Goal: Information Seeking & Learning: Learn about a topic

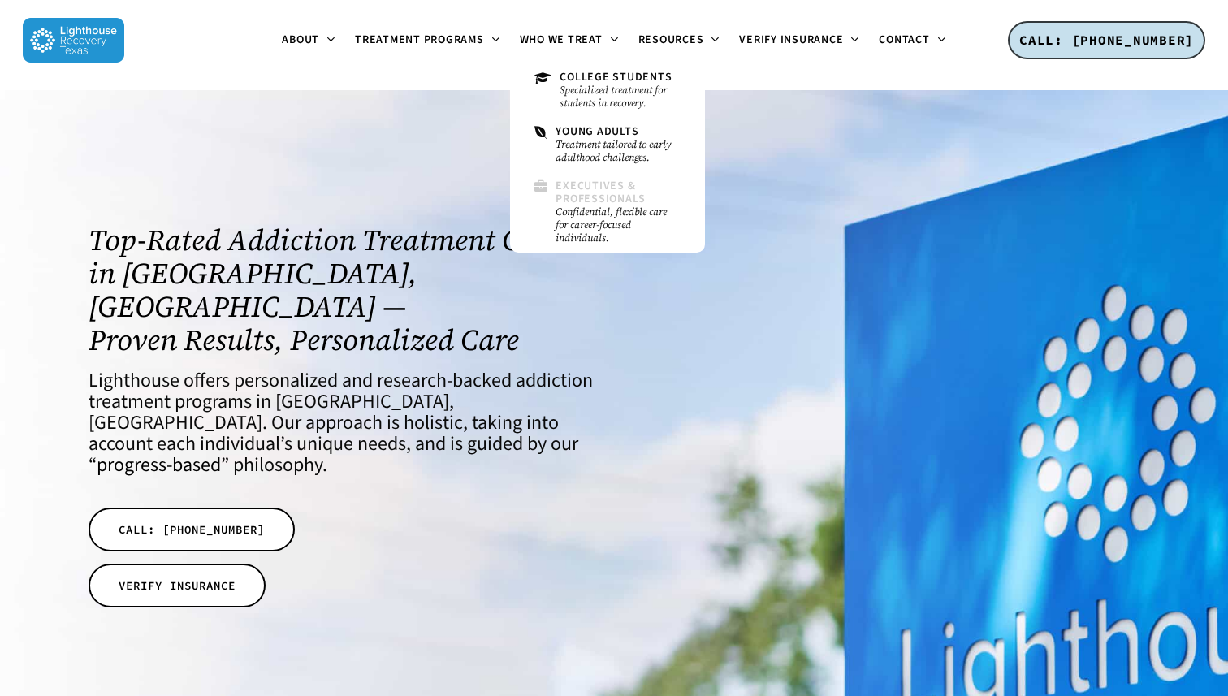
click at [583, 196] on span "Executives & Professionals" at bounding box center [600, 192] width 90 height 28
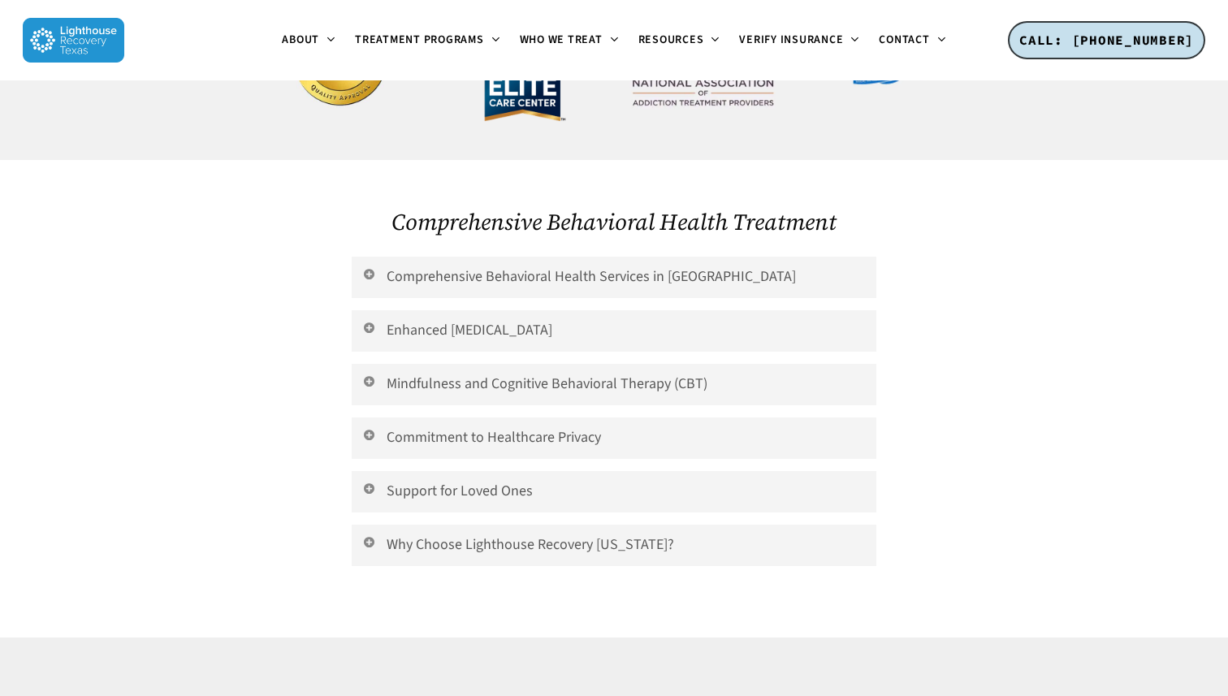
scroll to position [3602, 0]
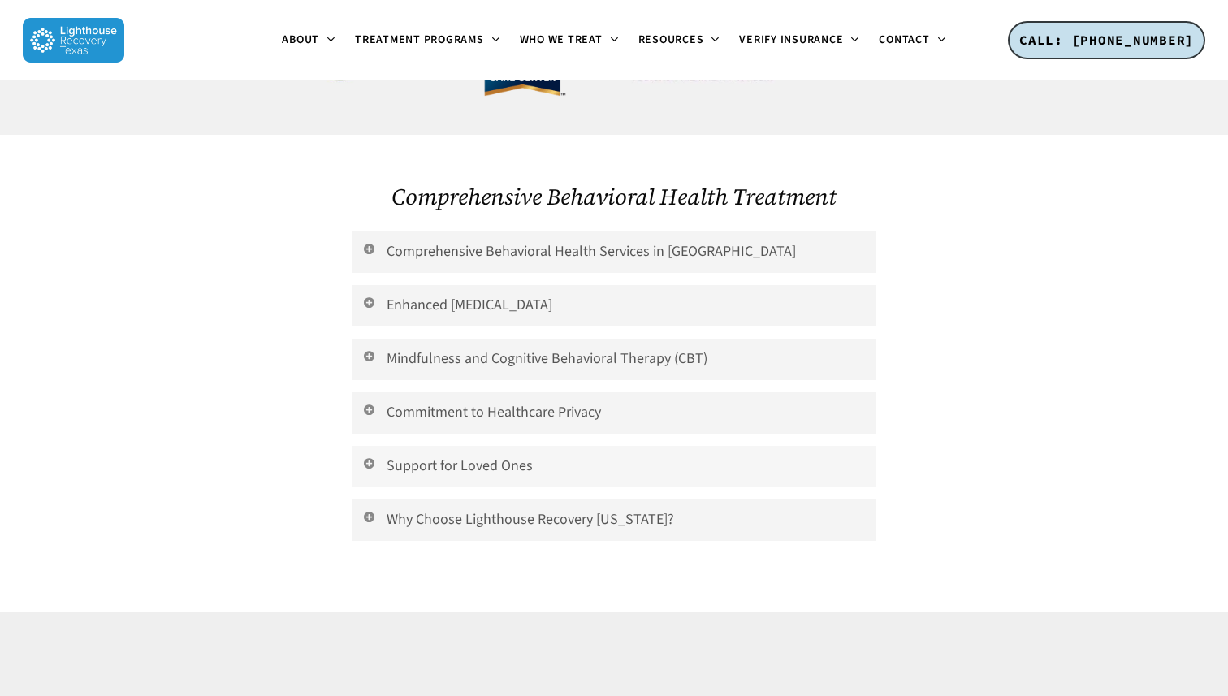
click at [561, 446] on link "Support for Loved Ones" at bounding box center [614, 466] width 525 height 41
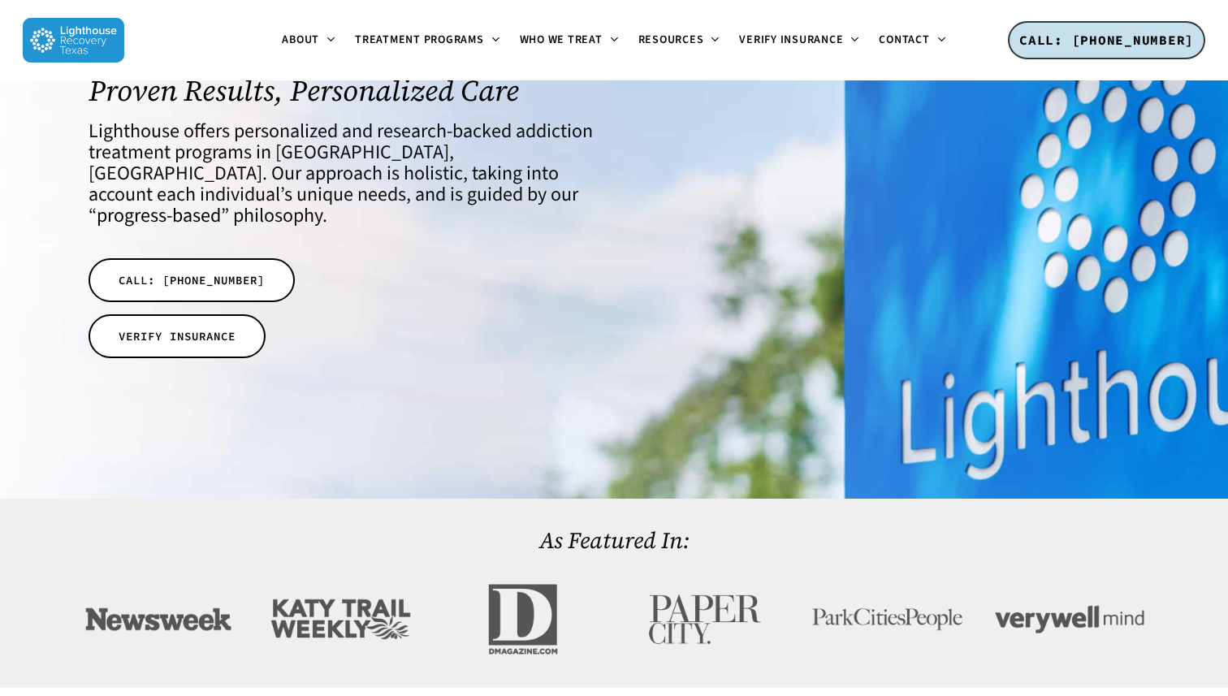
scroll to position [0, 0]
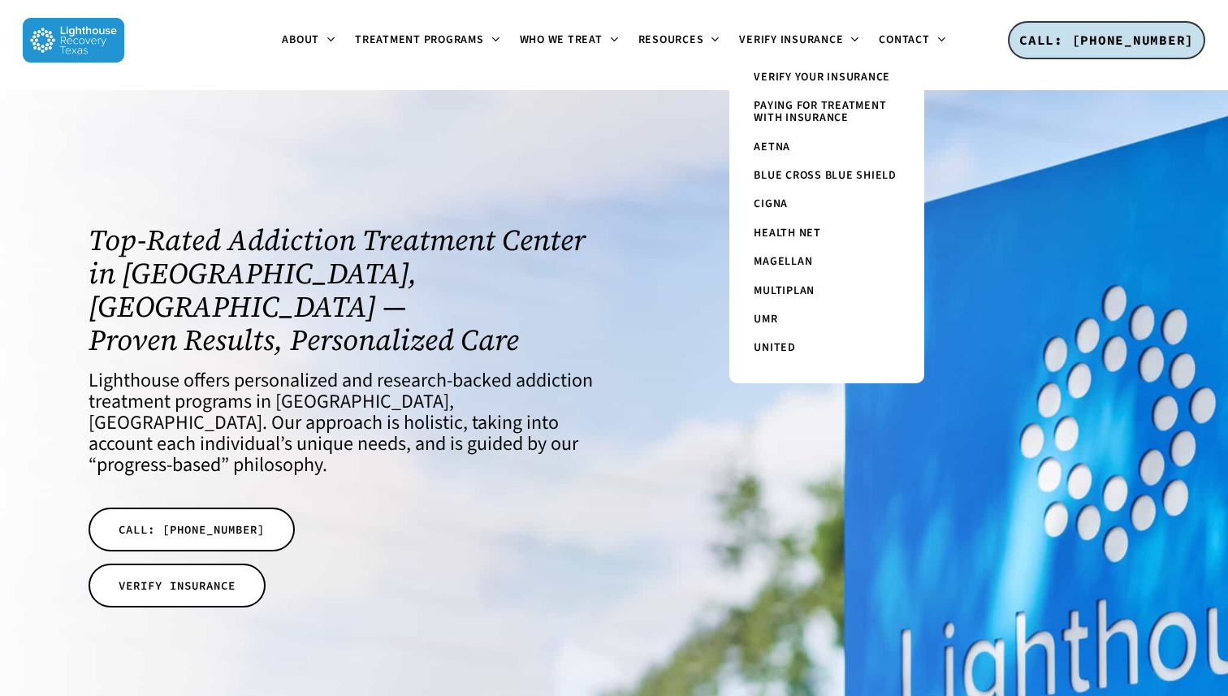
click at [819, 111] on span "Paying for Treatment with Insurance" at bounding box center [820, 111] width 132 height 28
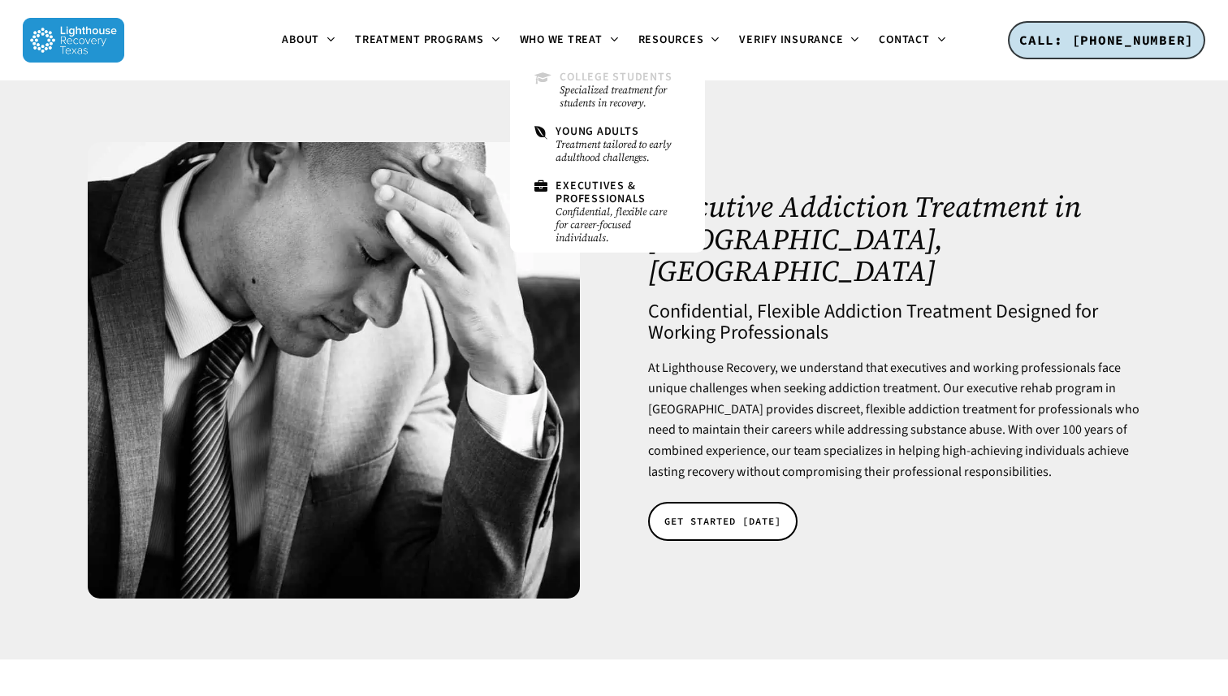
click at [574, 78] on span "College Students" at bounding box center [615, 77] width 112 height 16
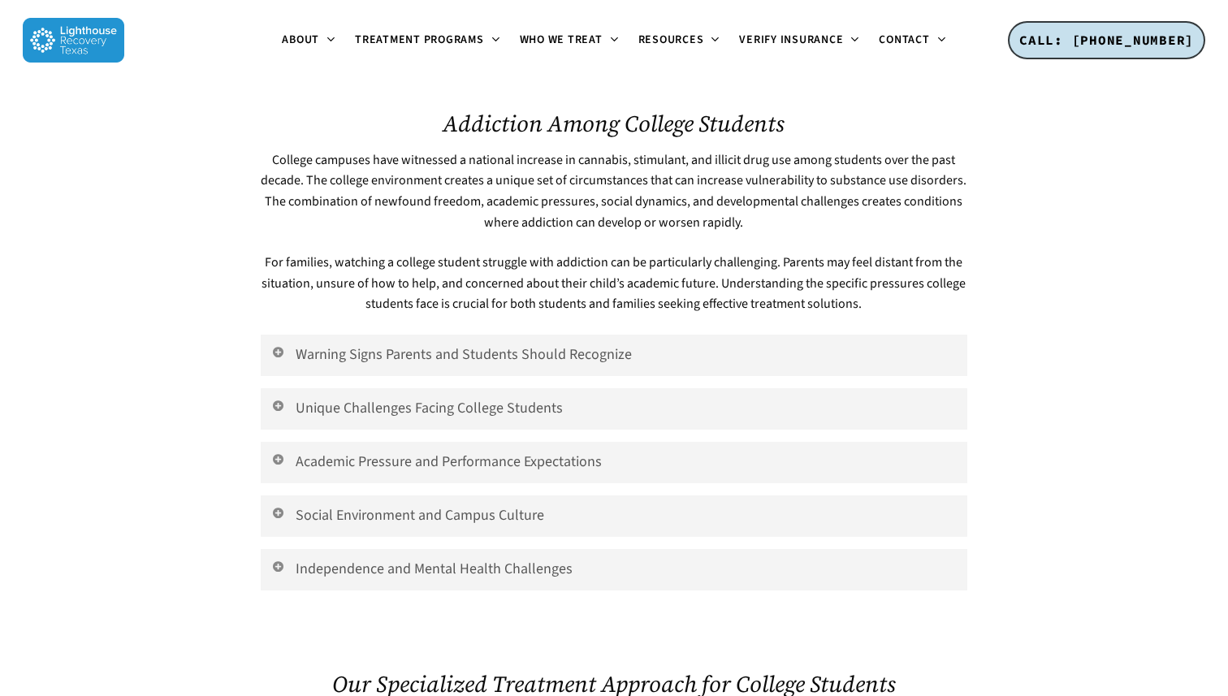
scroll to position [648, 0]
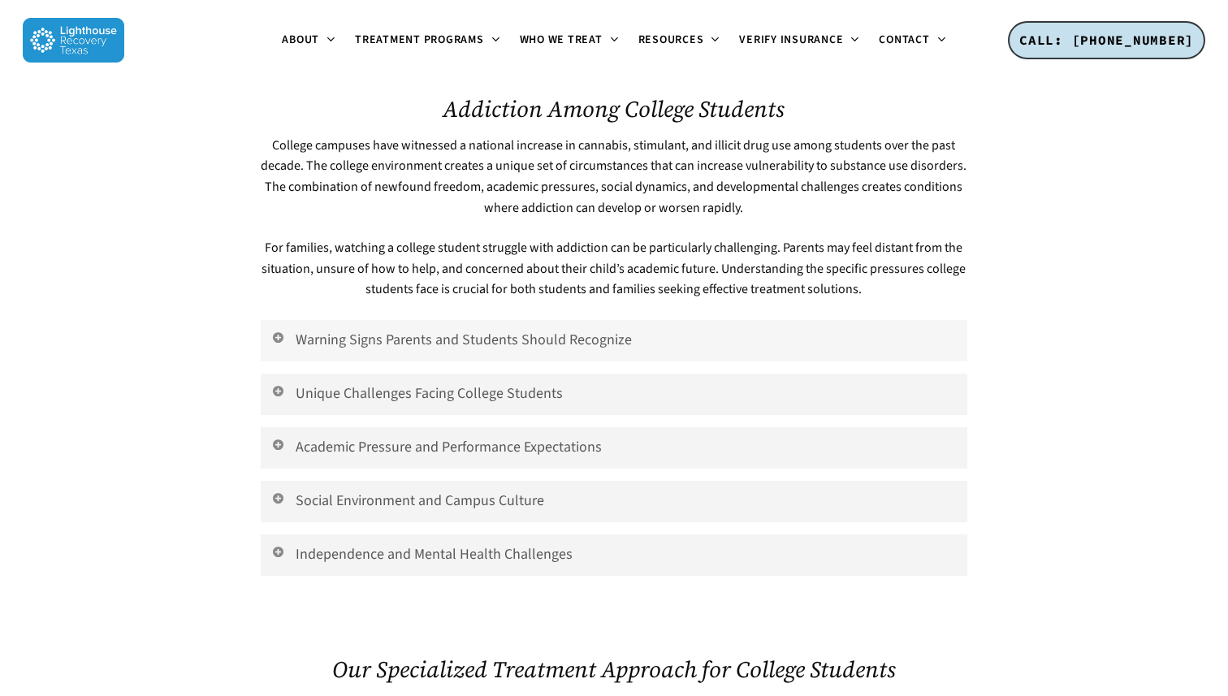
click at [533, 335] on link "Warning Signs Parents and Students Should Recognize" at bounding box center [614, 340] width 707 height 41
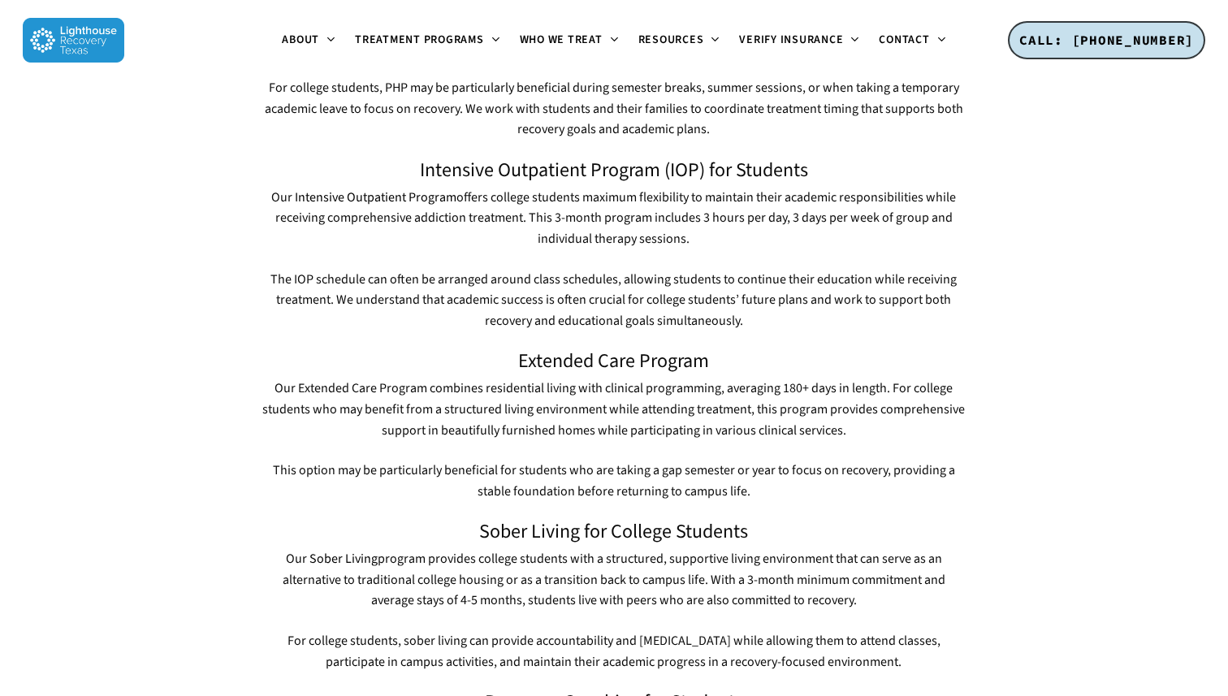
scroll to position [1588, 0]
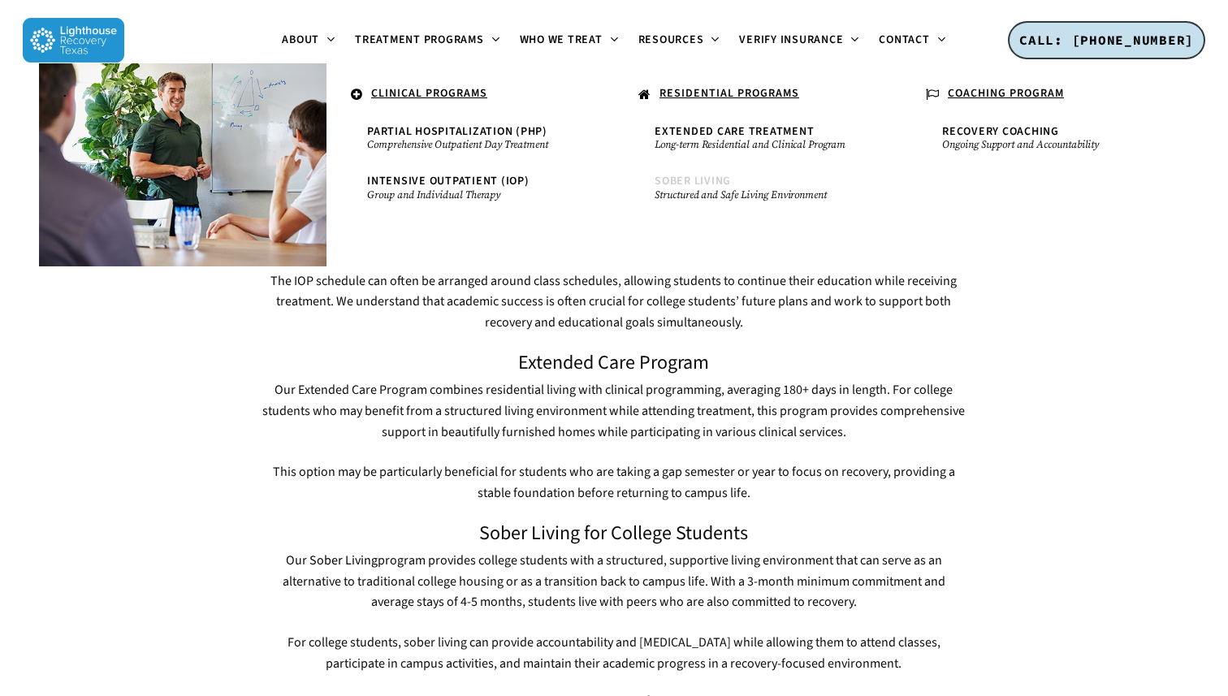
click at [672, 184] on span "Sober Living" at bounding box center [692, 181] width 76 height 16
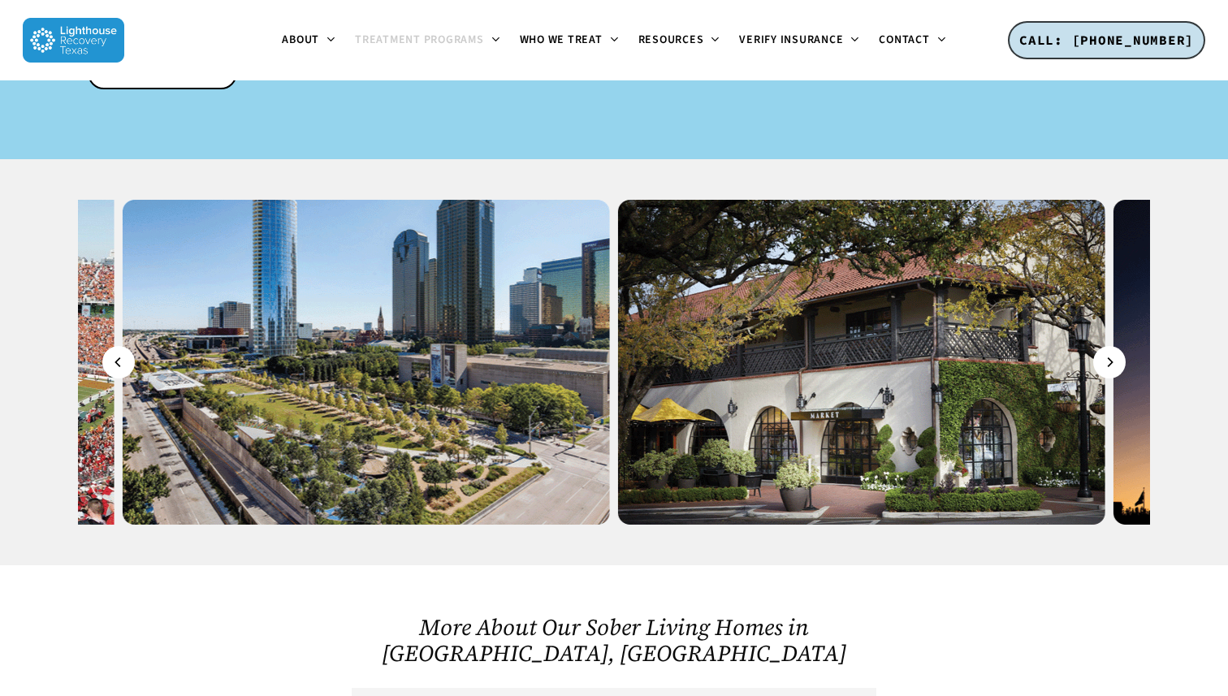
scroll to position [2757, 0]
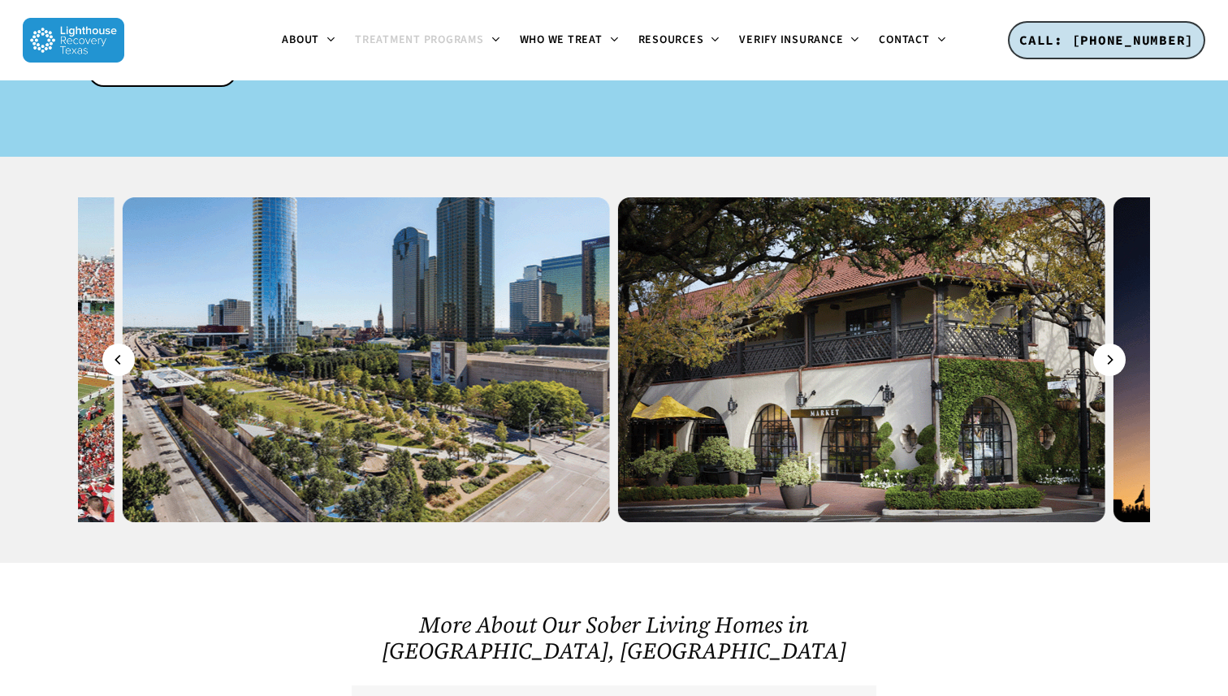
click at [470, 685] on link "Discover the Best Sober Living Houses in the Dallas Area" at bounding box center [614, 705] width 525 height 41
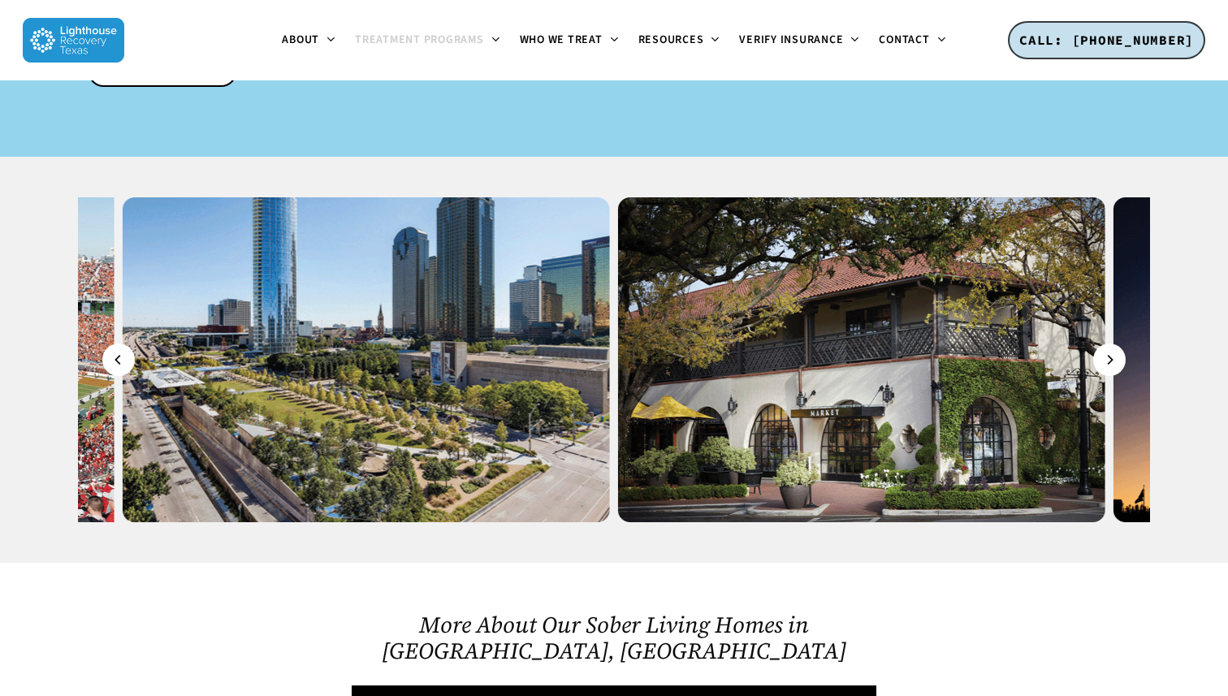
click at [470, 685] on link "Discover the Best Sober Living Houses in the [GEOGRAPHIC_DATA]" at bounding box center [614, 705] width 525 height 41
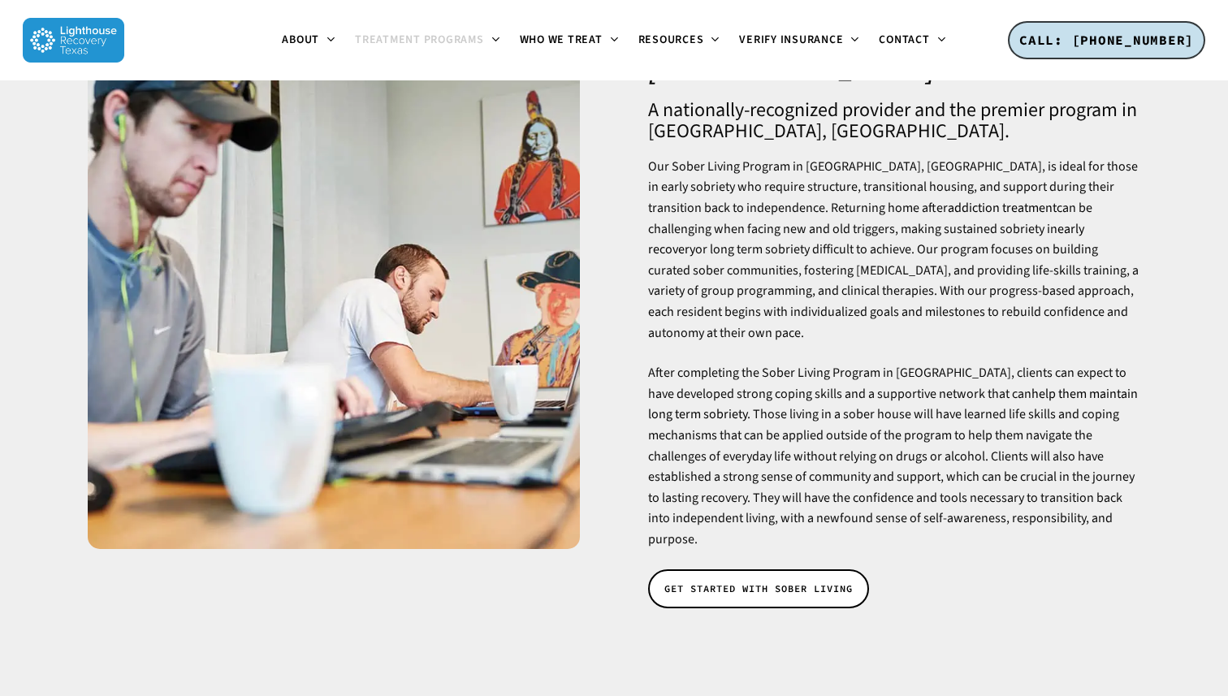
scroll to position [0, 0]
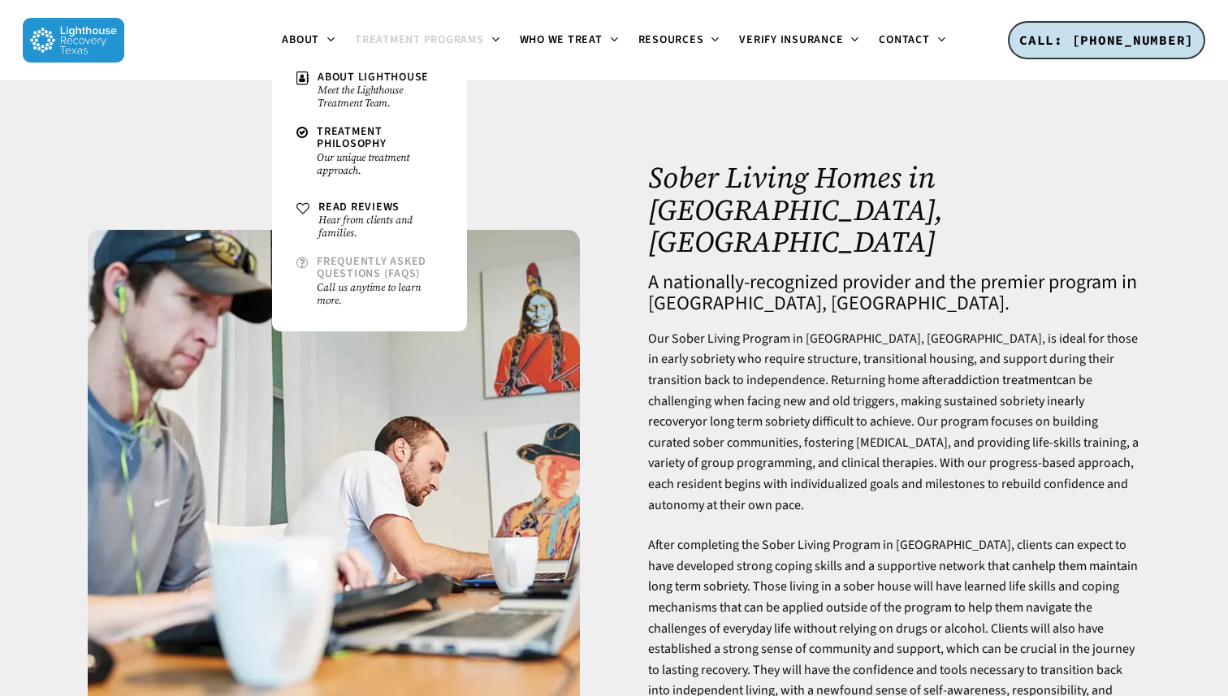
click at [357, 266] on span "Frequently Asked Questions (FAQs)" at bounding box center [372, 267] width 110 height 28
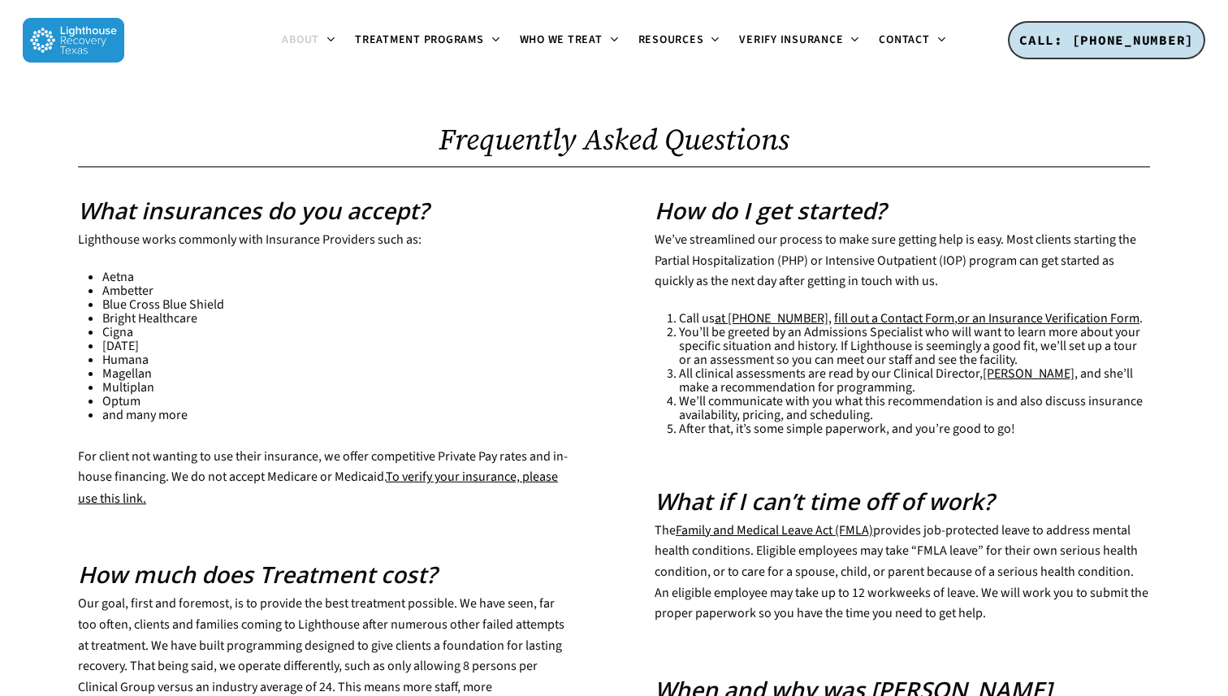
click at [457, 327] on li "Cigna" at bounding box center [337, 333] width 471 height 14
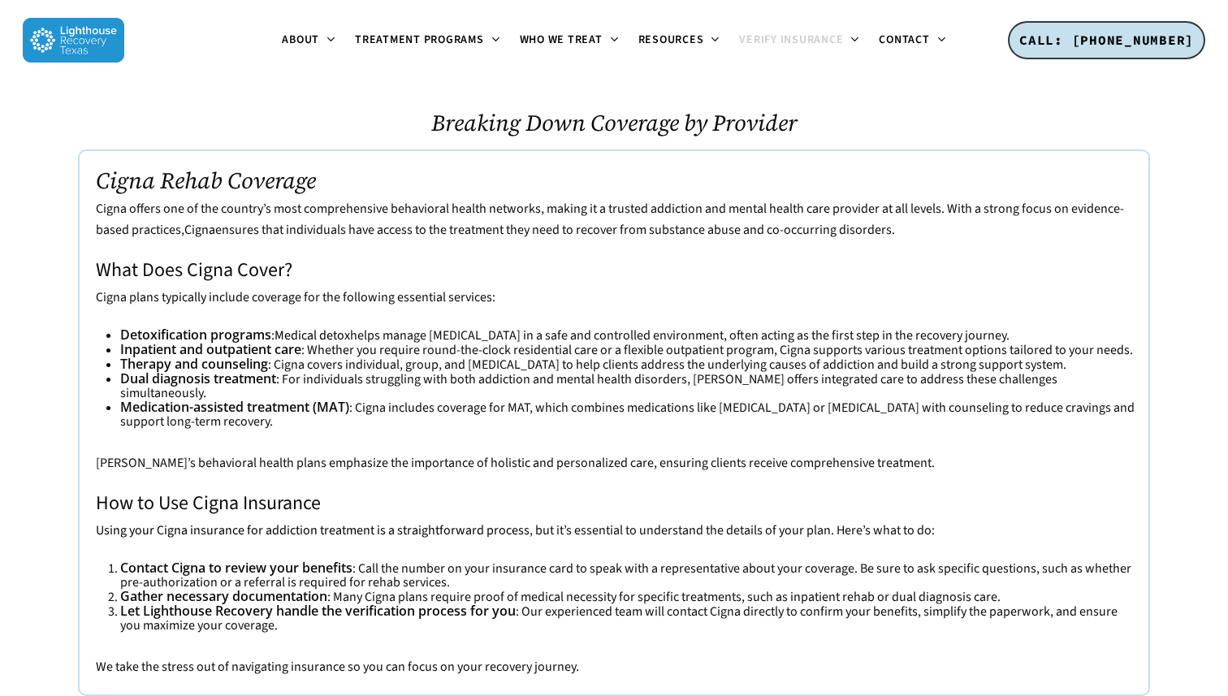
scroll to position [3000, 0]
